Goal: Book appointment/travel/reservation

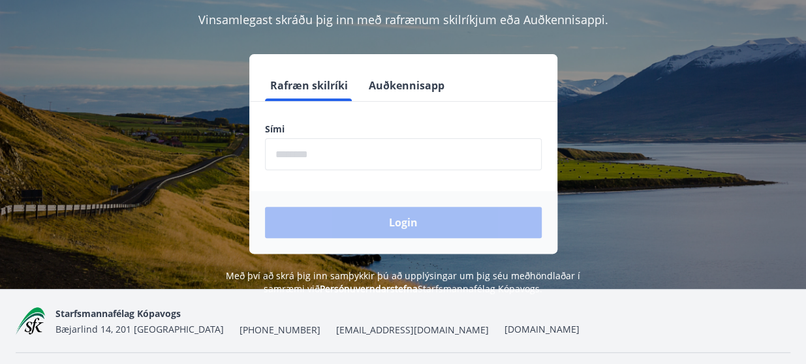
scroll to position [131, 0]
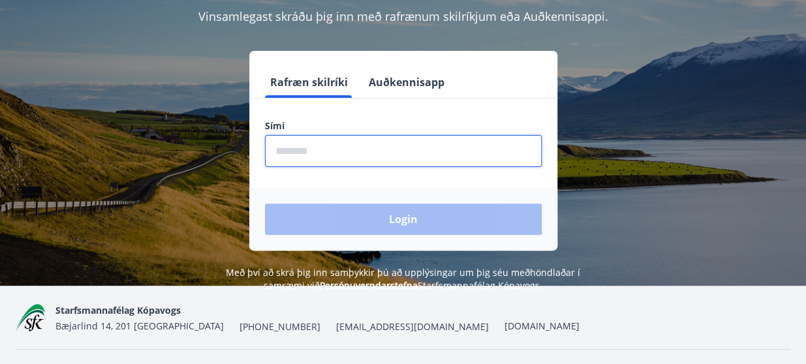
click at [321, 155] on input "phone" at bounding box center [403, 151] width 277 height 32
type input "********"
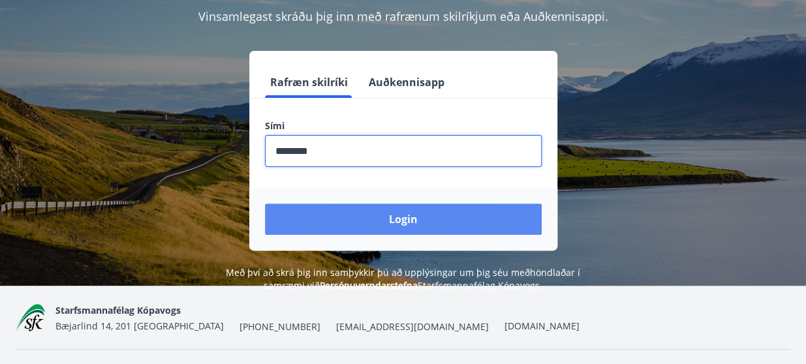
click at [406, 212] on button "Login" at bounding box center [403, 219] width 277 height 31
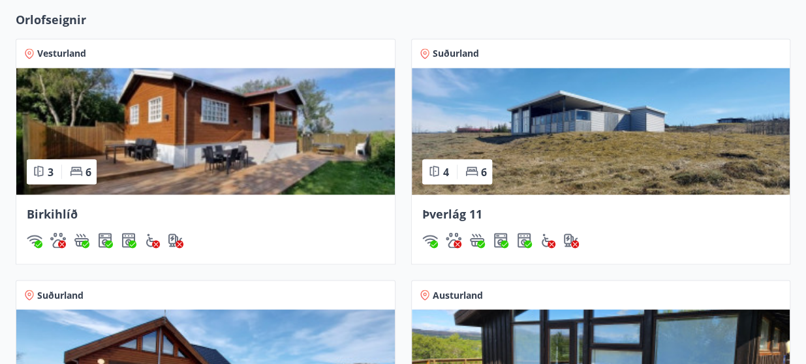
scroll to position [1044, 0]
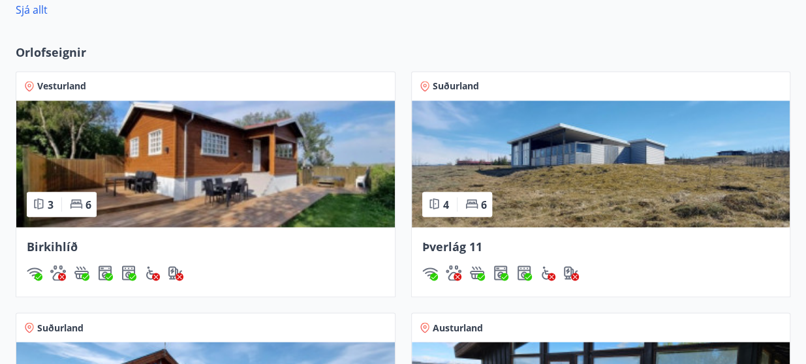
click at [562, 191] on img at bounding box center [601, 163] width 378 height 127
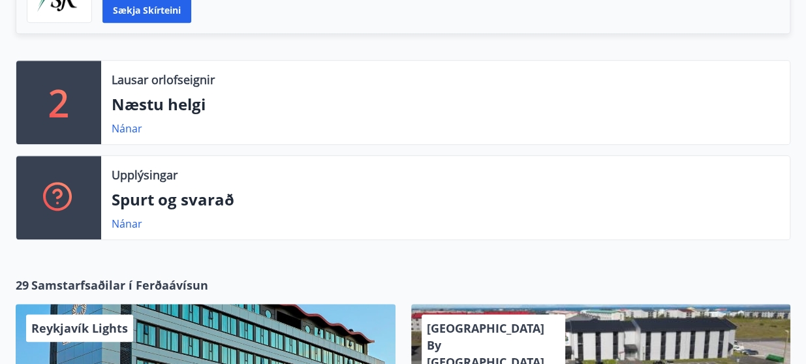
scroll to position [392, 0]
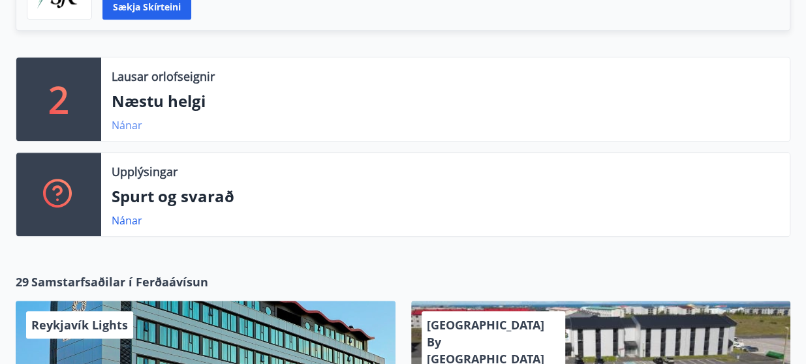
click at [119, 126] on link "Nánar" at bounding box center [127, 125] width 31 height 14
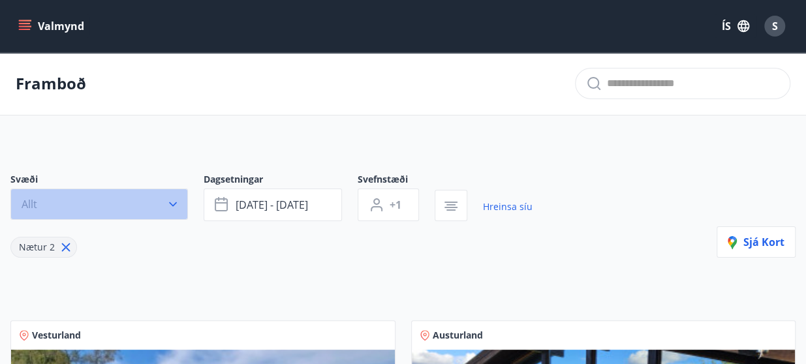
click at [172, 201] on icon "button" at bounding box center [172, 204] width 13 height 13
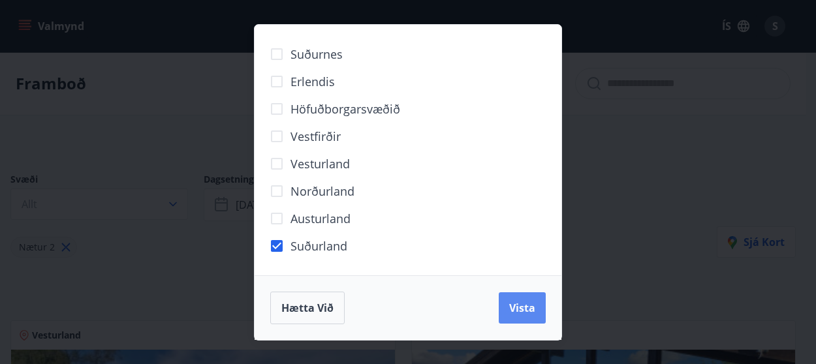
click at [521, 315] on button "Vista" at bounding box center [522, 307] width 47 height 31
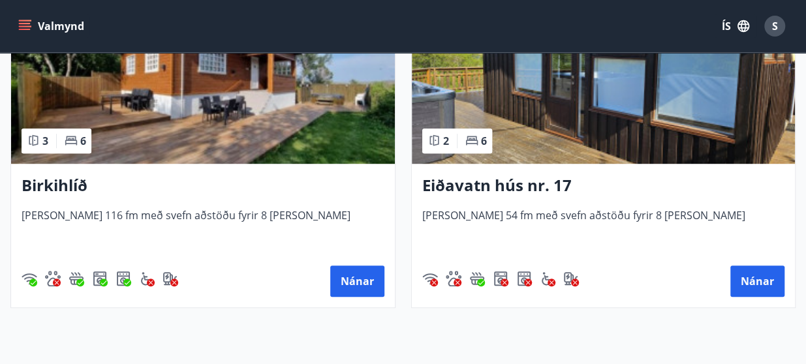
scroll to position [392, 0]
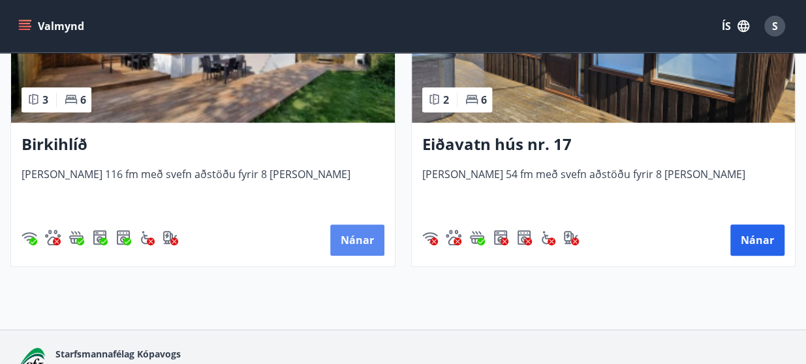
click at [358, 243] on button "Nánar" at bounding box center [357, 239] width 54 height 31
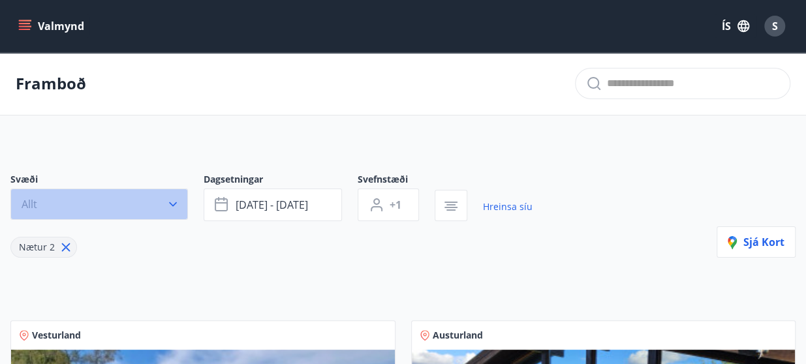
click at [177, 204] on icon "button" at bounding box center [172, 204] width 13 height 13
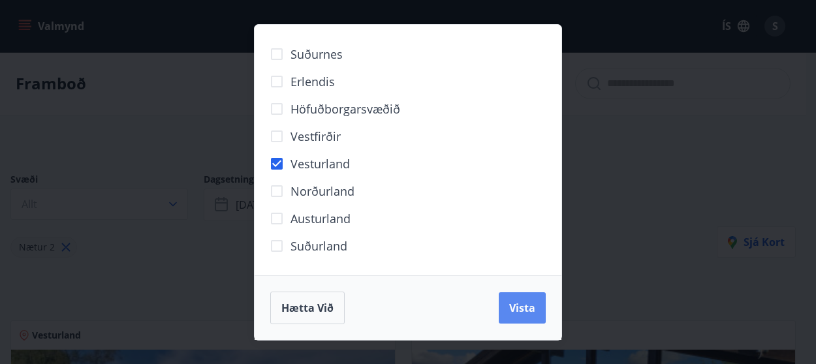
click at [524, 313] on span "Vista" at bounding box center [522, 308] width 26 height 14
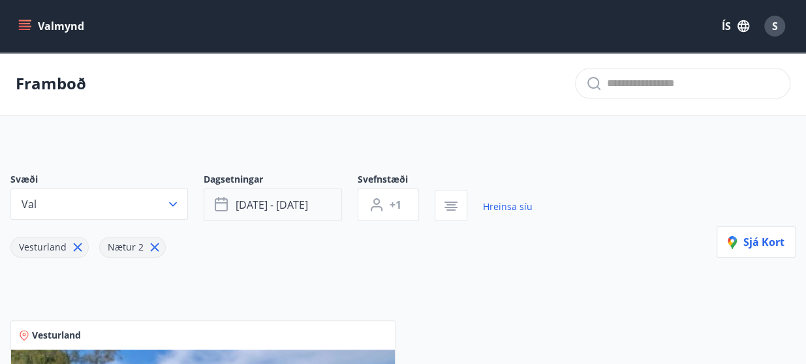
click at [220, 199] on icon "button" at bounding box center [223, 205] width 16 height 16
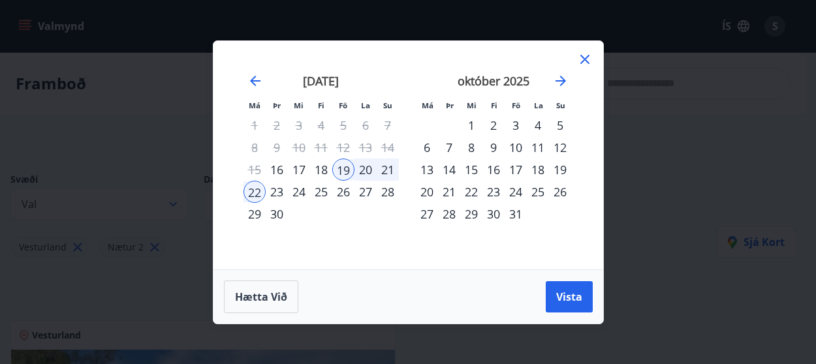
click at [350, 189] on div "26" at bounding box center [343, 192] width 22 height 22
click at [362, 196] on div "27" at bounding box center [365, 192] width 22 height 22
click at [394, 189] on div "28" at bounding box center [388, 192] width 22 height 22
click at [345, 191] on div "26" at bounding box center [343, 192] width 22 height 22
click at [365, 189] on div "27" at bounding box center [365, 192] width 22 height 22
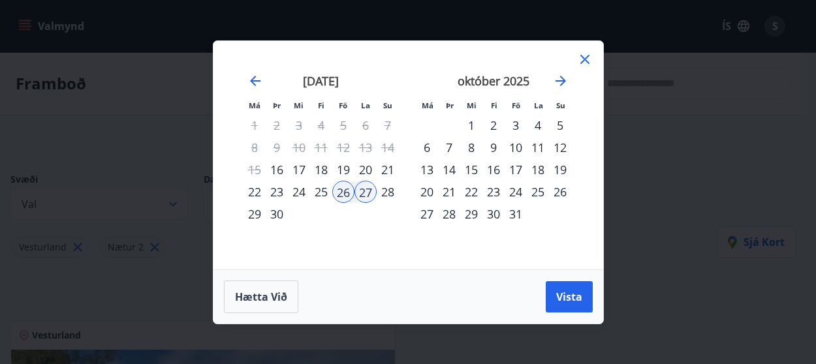
click at [384, 189] on div "28" at bounding box center [388, 192] width 22 height 22
click at [372, 191] on div "27" at bounding box center [365, 192] width 22 height 22
click at [341, 198] on div "26" at bounding box center [343, 192] width 22 height 22
click at [583, 54] on icon at bounding box center [585, 60] width 16 height 16
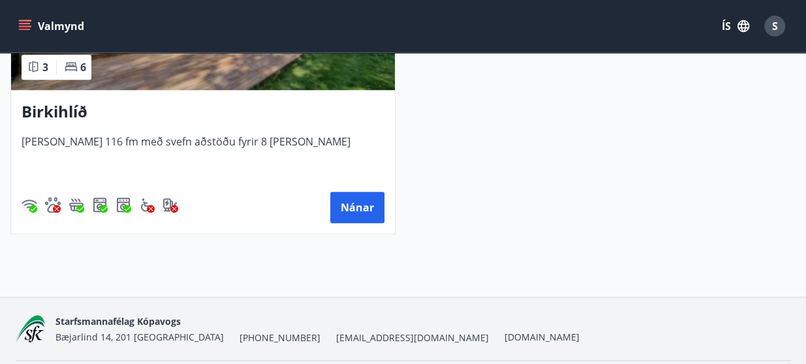
scroll to position [400, 0]
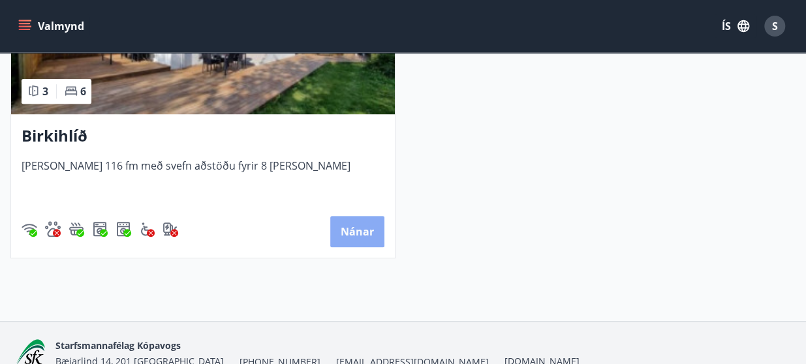
click at [352, 230] on button "Nánar" at bounding box center [357, 231] width 54 height 31
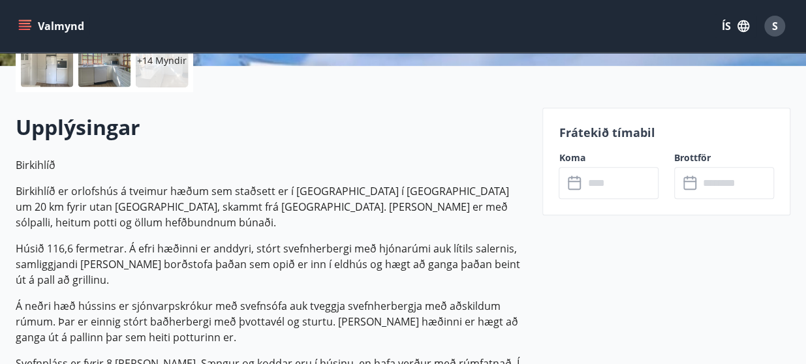
scroll to position [326, 0]
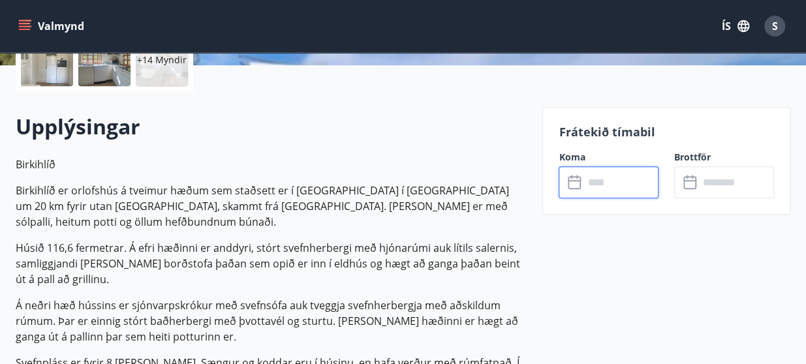
click at [584, 187] on input "text" at bounding box center [620, 182] width 75 height 32
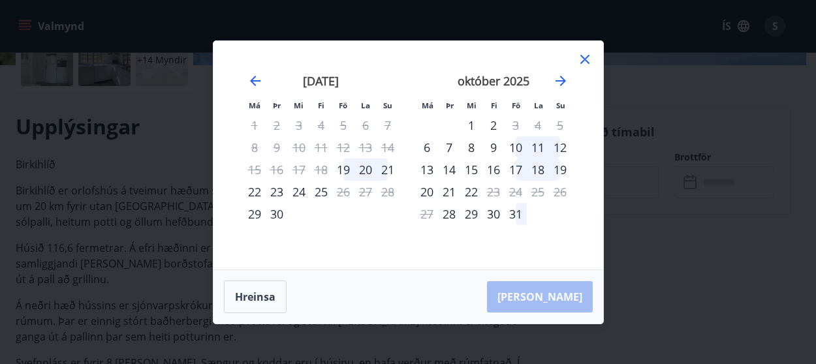
click at [586, 61] on icon at bounding box center [584, 59] width 9 height 9
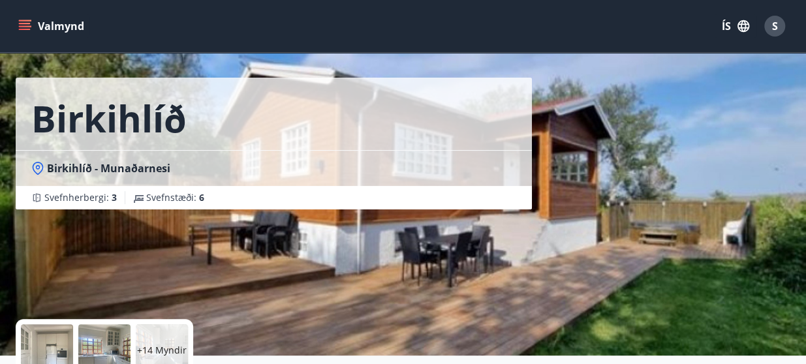
scroll to position [0, 0]
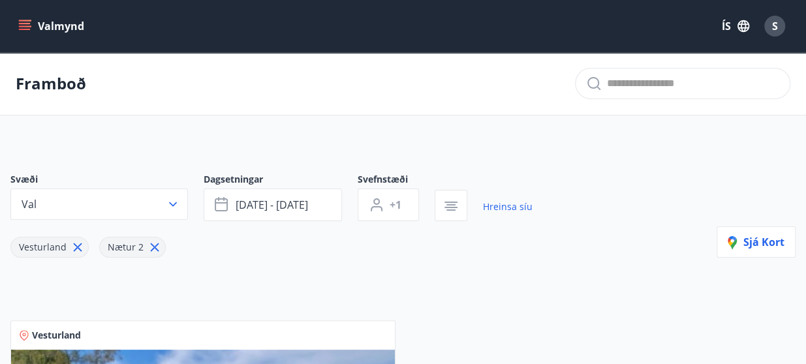
click at [170, 202] on icon "button" at bounding box center [172, 204] width 13 height 13
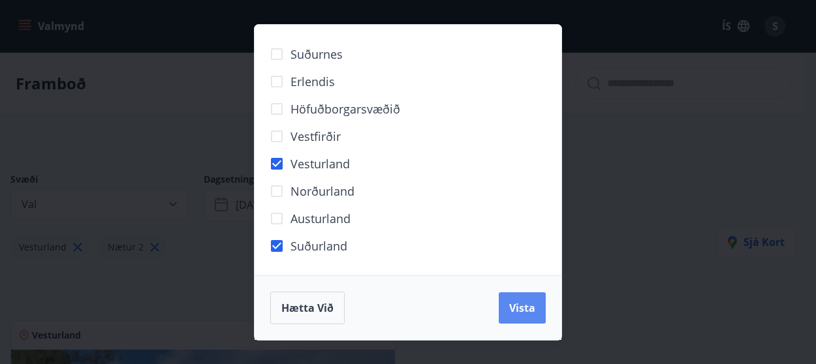
click at [523, 307] on span "Vista" at bounding box center [522, 308] width 26 height 14
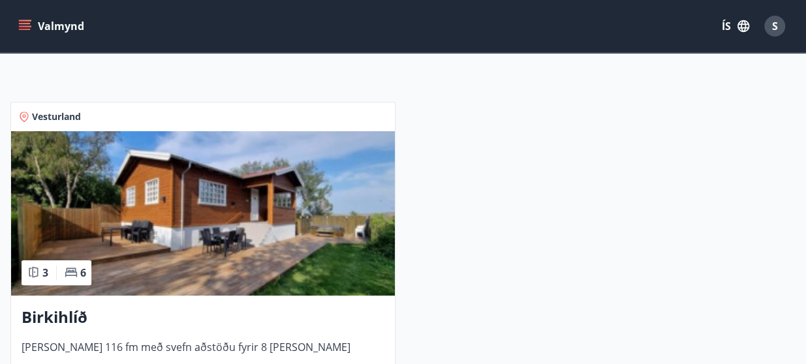
scroll to position [139, 0]
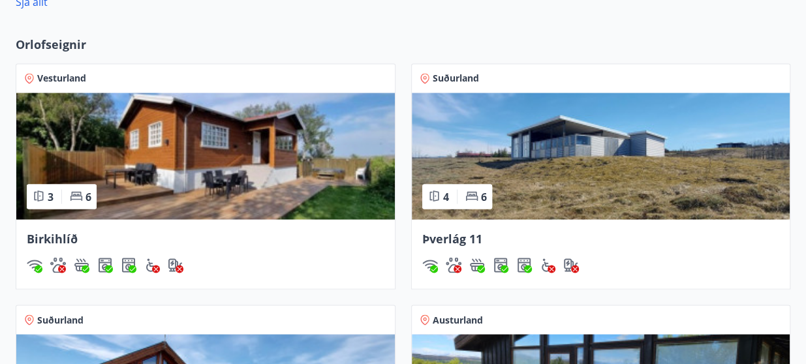
scroll to position [1025, 0]
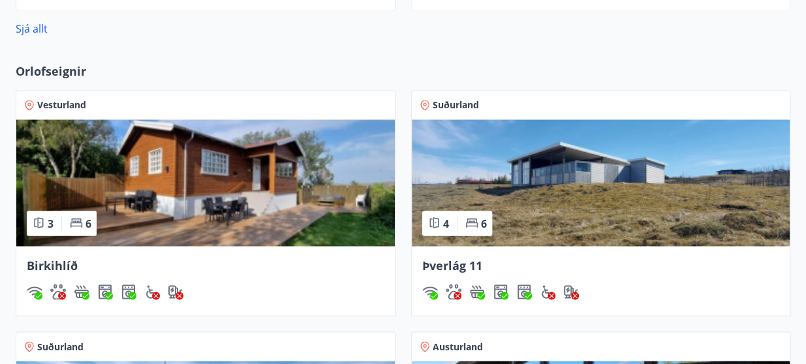
click at [574, 206] on img at bounding box center [601, 182] width 378 height 127
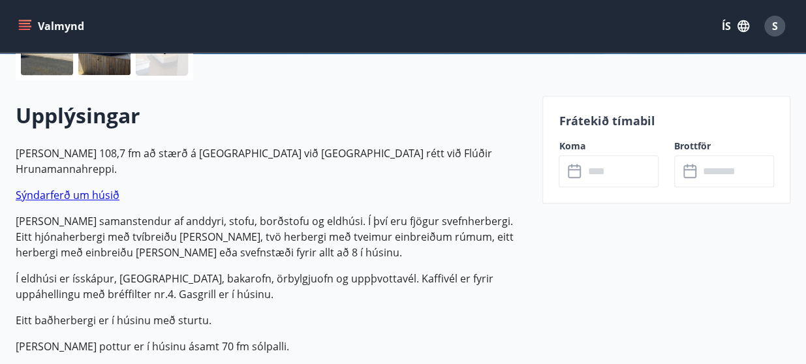
scroll to position [355, 0]
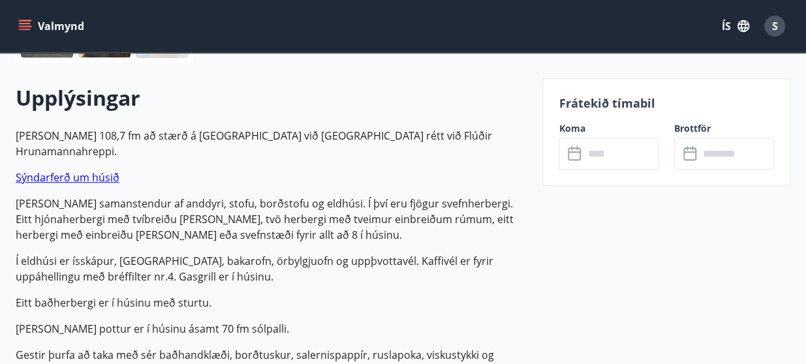
click at [630, 123] on label "Koma" at bounding box center [609, 128] width 100 height 13
click at [629, 123] on label "Koma" at bounding box center [609, 128] width 100 height 13
click at [632, 98] on p "Frátekið tímabil" at bounding box center [666, 103] width 215 height 17
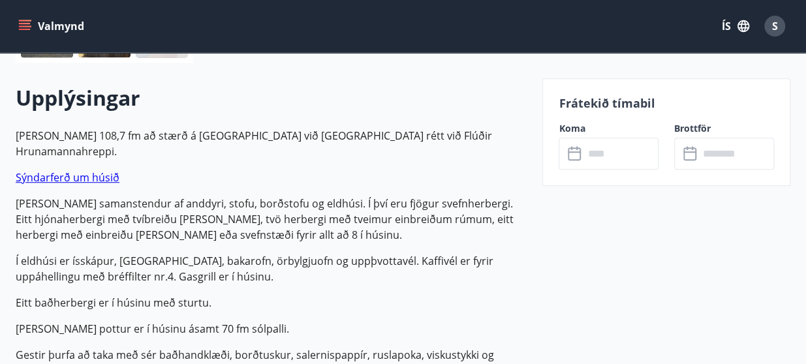
drag, startPoint x: 632, startPoint y: 98, endPoint x: 595, endPoint y: 130, distance: 49.1
click at [595, 130] on label "Koma" at bounding box center [609, 128] width 100 height 13
click at [685, 155] on icon at bounding box center [691, 154] width 16 height 16
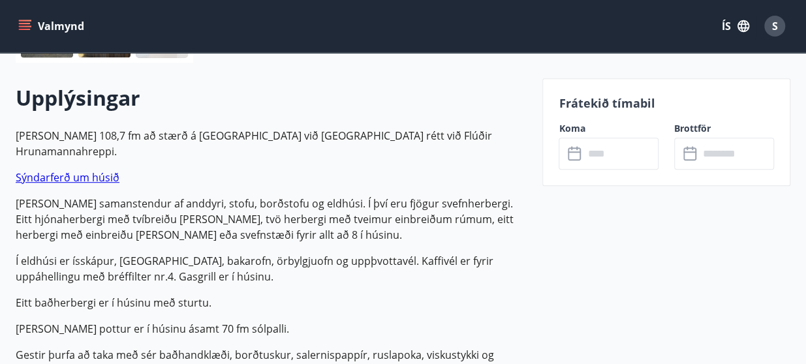
click at [577, 156] on icon at bounding box center [576, 154] width 16 height 16
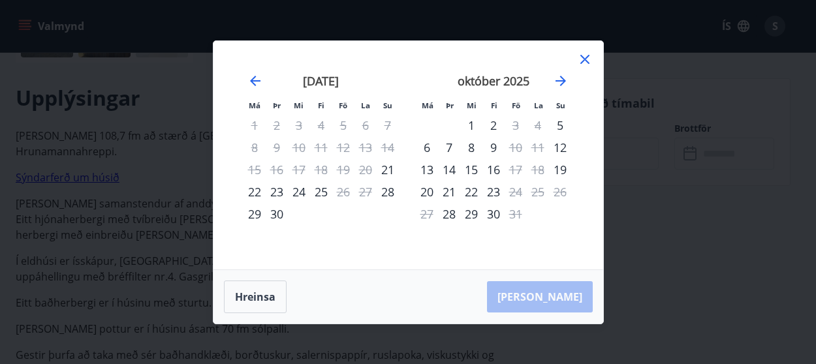
click at [581, 59] on icon at bounding box center [585, 60] width 16 height 16
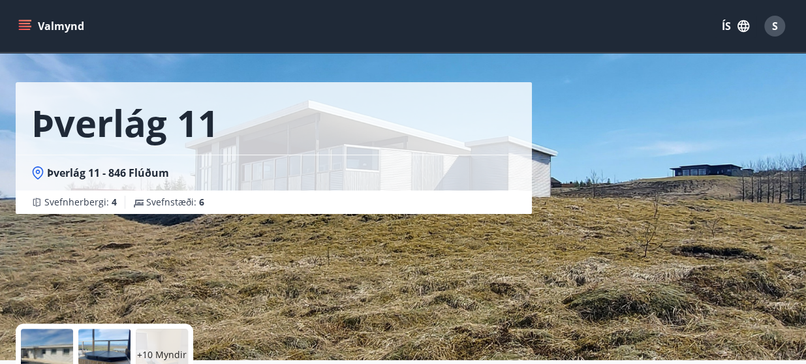
scroll to position [0, 0]
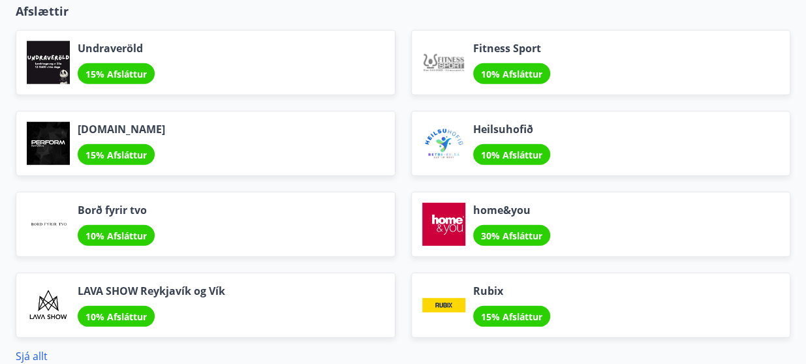
scroll to position [1664, 0]
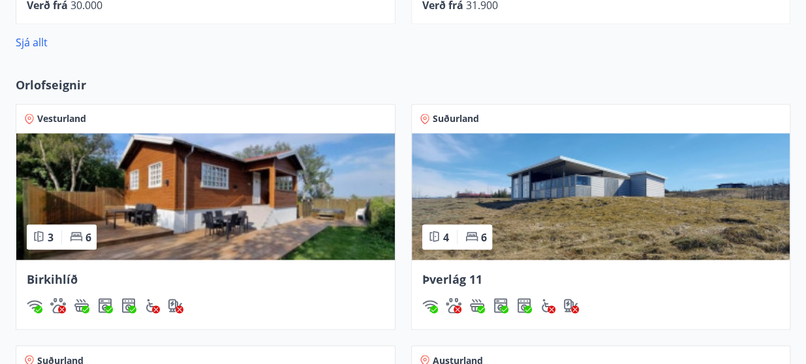
click at [138, 172] on img at bounding box center [205, 196] width 378 height 127
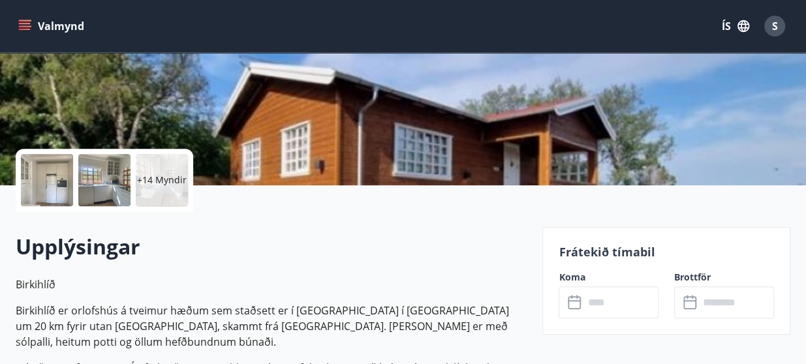
scroll to position [261, 0]
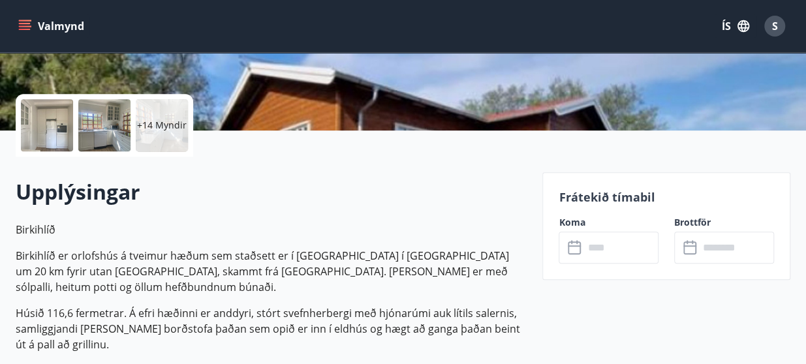
click at [641, 200] on p "Frátekið tímabil" at bounding box center [666, 197] width 215 height 17
drag, startPoint x: 641, startPoint y: 200, endPoint x: 744, endPoint y: 213, distance: 103.3
click at [744, 213] on div "Frátekið tímabil Koma ​ ​ Brottför ​ ​" at bounding box center [666, 226] width 248 height 108
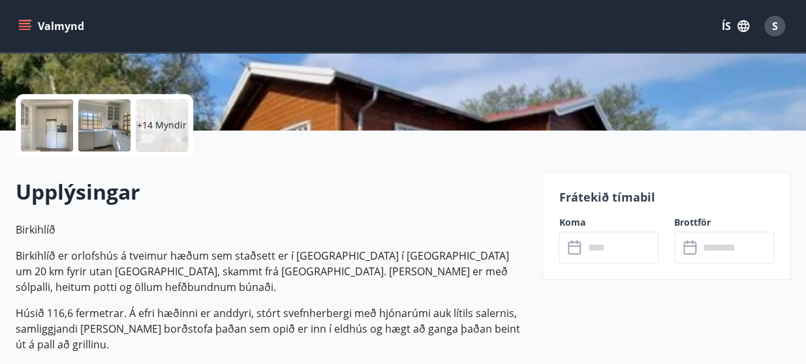
click at [744, 211] on div "Frátekið tímabil Koma ​ ​ Brottför ​ ​" at bounding box center [666, 226] width 248 height 108
click at [574, 251] on icon at bounding box center [576, 248] width 16 height 16
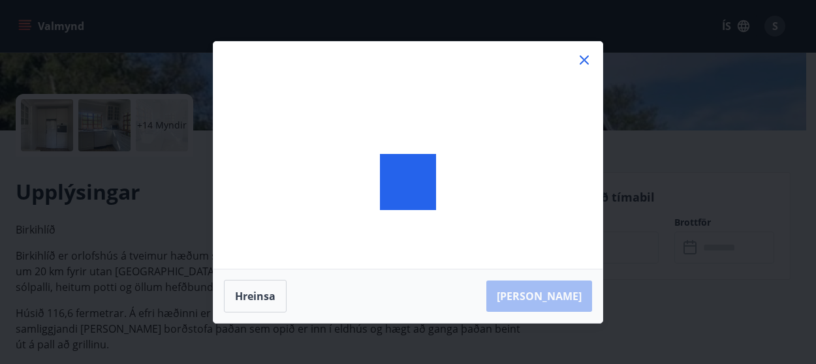
click at [574, 249] on div at bounding box center [407, 182] width 389 height 281
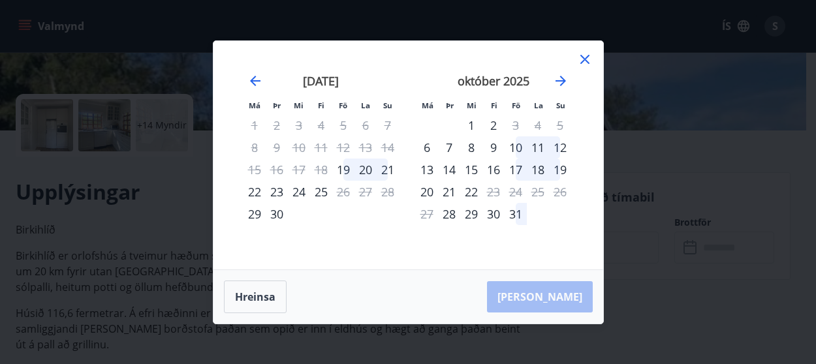
click at [585, 55] on icon at bounding box center [585, 60] width 16 height 16
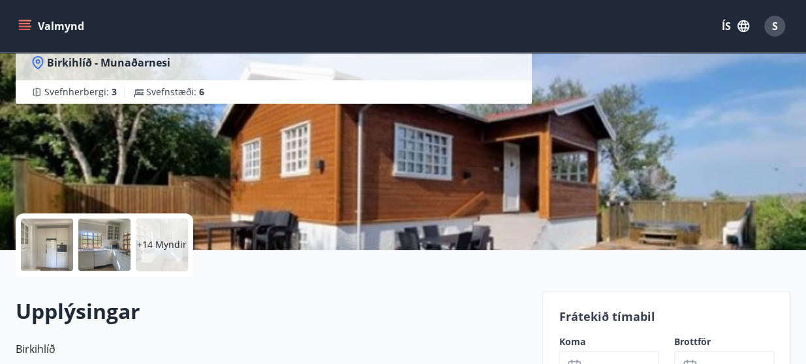
scroll to position [0, 0]
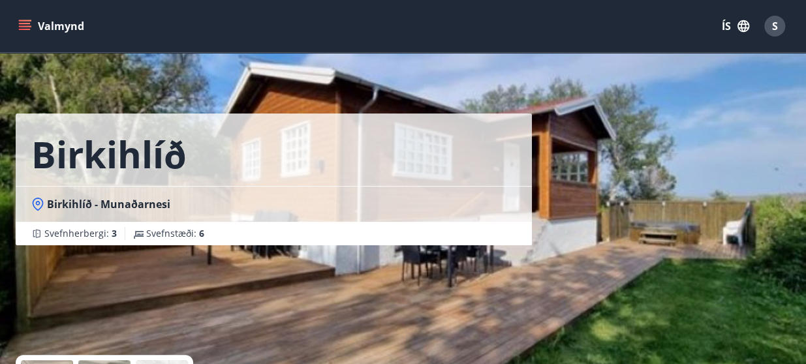
click at [22, 21] on icon "menu" at bounding box center [26, 20] width 14 height 1
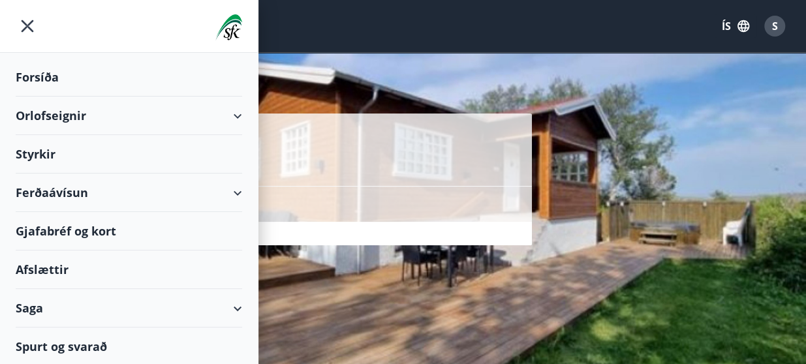
click at [30, 23] on icon "menu" at bounding box center [28, 26] width 12 height 12
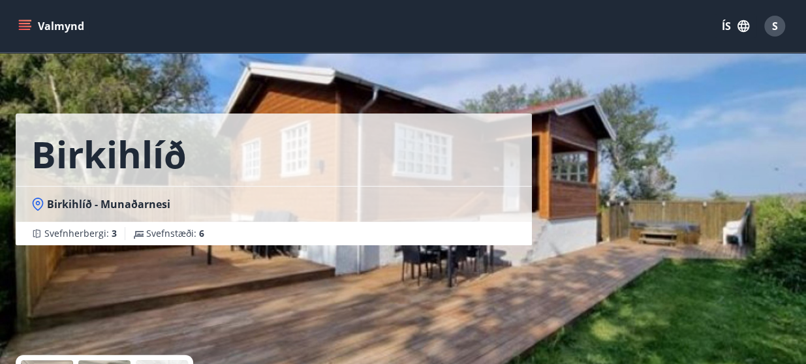
click at [774, 27] on span "S" at bounding box center [775, 26] width 6 height 14
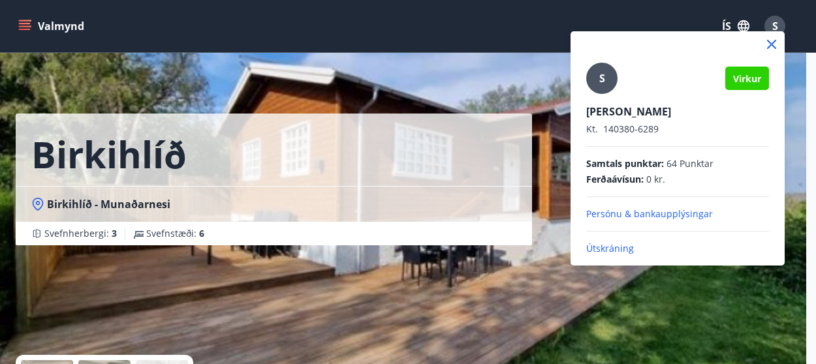
click at [602, 251] on p "Útskráning" at bounding box center [677, 248] width 183 height 13
